Goal: Find specific page/section: Find specific page/section

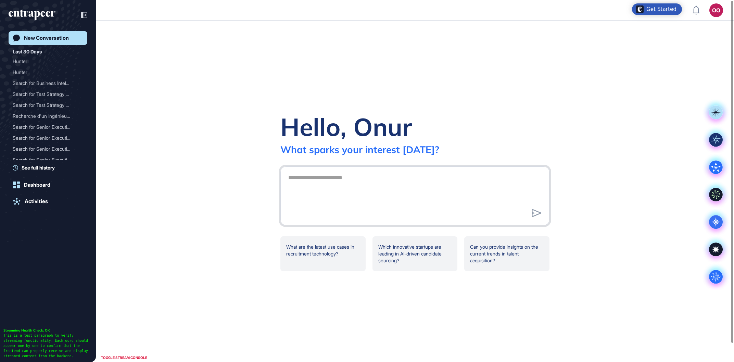
scroll to position [0, 0]
click at [46, 62] on div "Hunter" at bounding box center [45, 61] width 65 height 11
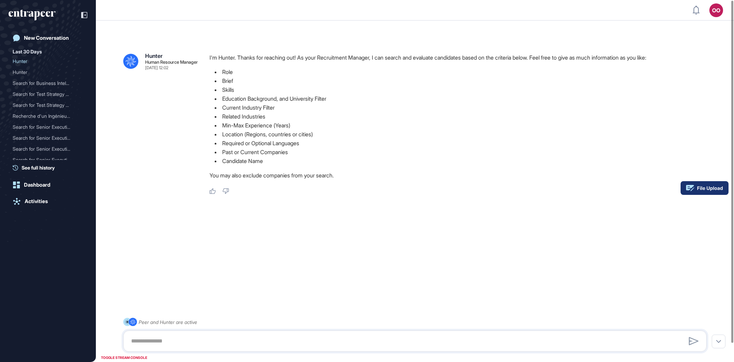
click at [718, 188] on icon at bounding box center [709, 188] width 25 height 5
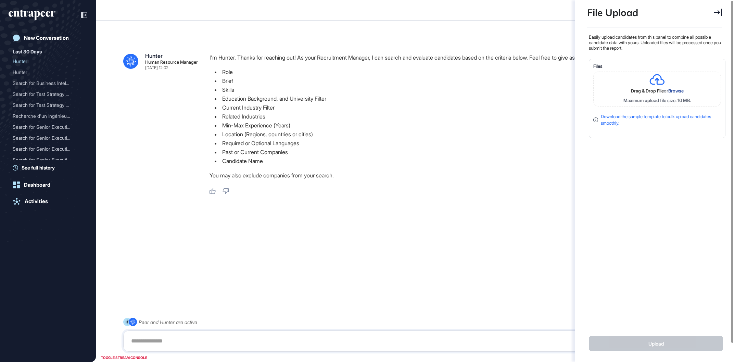
scroll to position [3, 0]
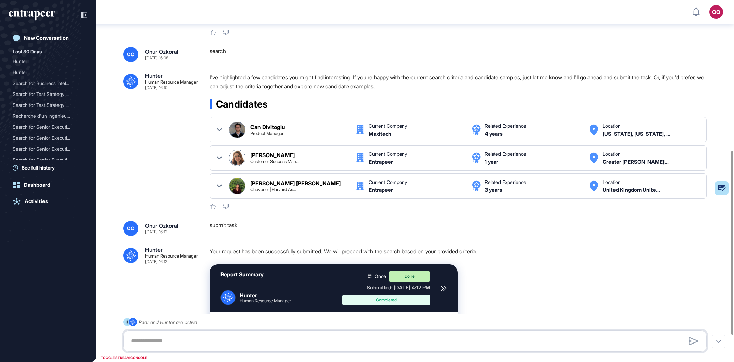
scroll to position [315, 0]
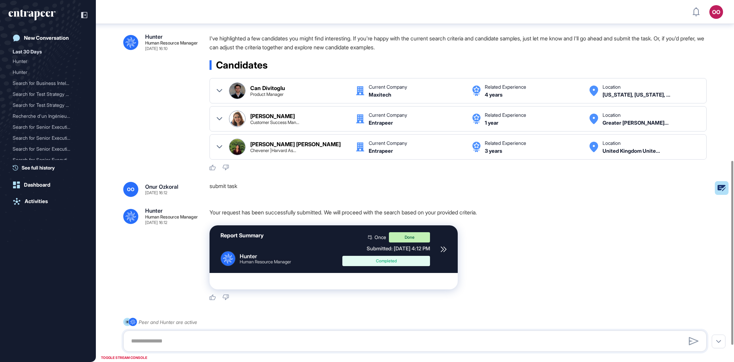
click at [441, 248] on div at bounding box center [443, 249] width 7 height 34
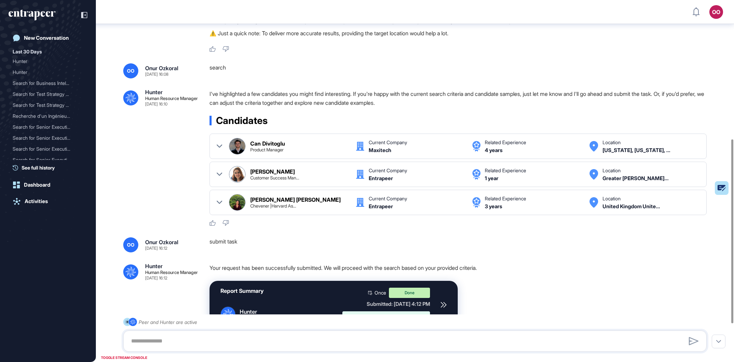
scroll to position [273, 0]
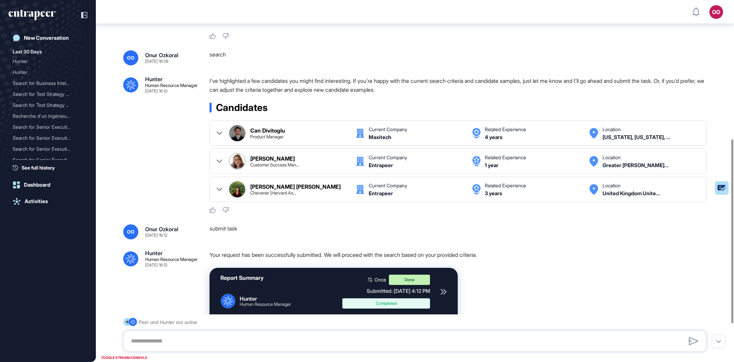
click at [601, 251] on div ".cls-2{fill:#fff} Hunter Human Resource Manager Oct 09, 2025 16:07 I'm Hunter. …" at bounding box center [415, 83] width 638 height 664
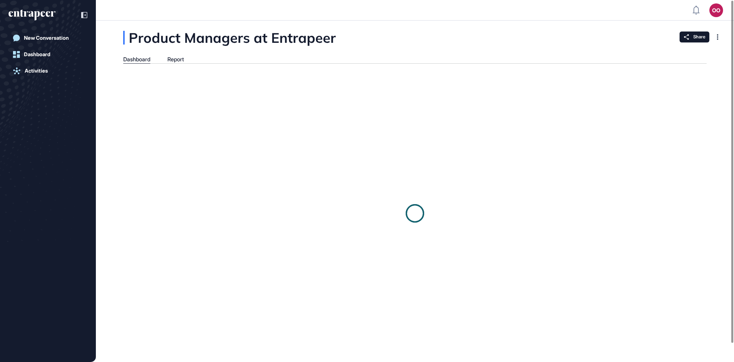
scroll to position [0, 0]
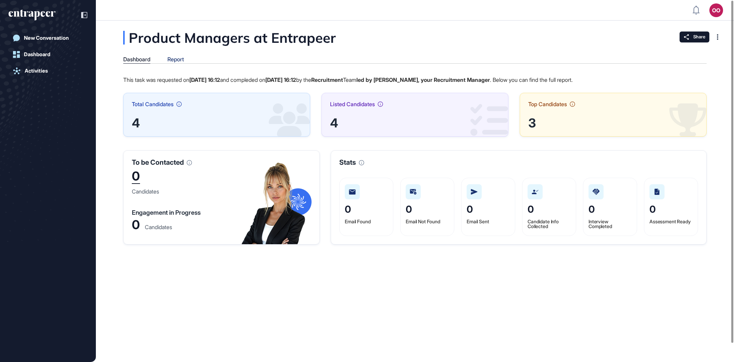
click at [178, 57] on div "Report" at bounding box center [175, 59] width 16 height 7
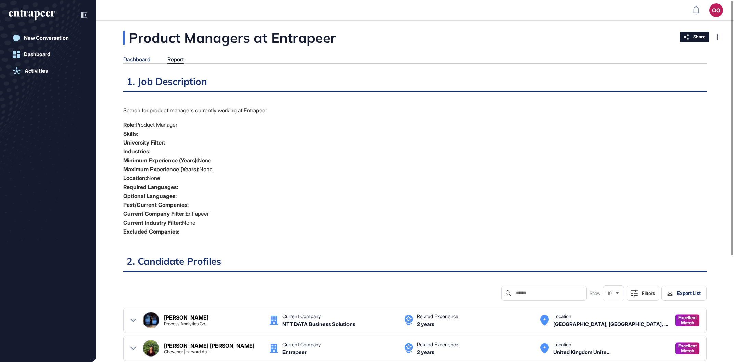
click at [150, 57] on div "Dashboard" at bounding box center [136, 59] width 27 height 7
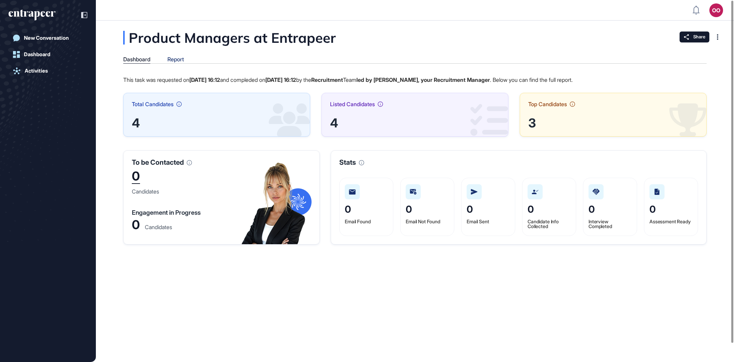
click at [179, 58] on div "Report" at bounding box center [175, 59] width 16 height 7
